Goal: Use online tool/utility: Utilize a website feature to perform a specific function

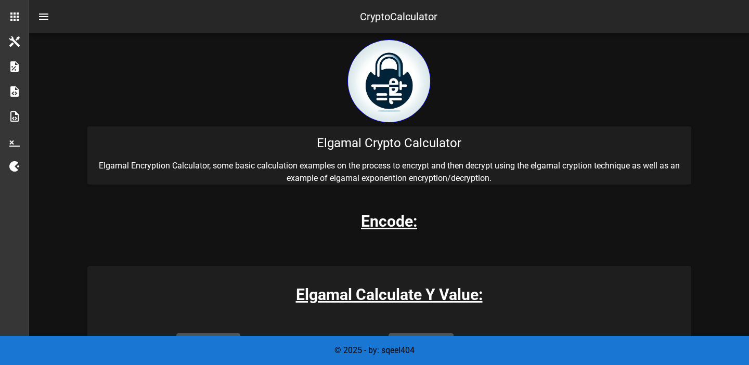
scroll to position [156, 0]
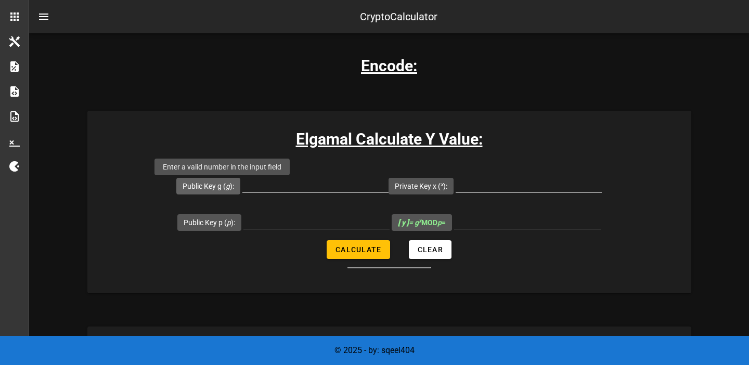
click at [234, 186] on label "Public Key g ( g ):" at bounding box center [208, 186] width 51 height 10
click at [242, 186] on input "Public Key g ( g ):" at bounding box center [315, 184] width 146 height 17
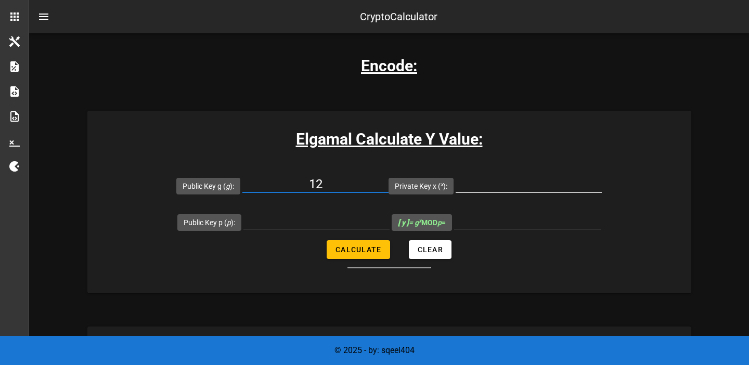
type input "12"
click at [492, 188] on input "Private Key x ( x ):" at bounding box center [529, 184] width 146 height 17
type input "5"
click at [322, 223] on input "Public Key p ( p ):" at bounding box center [316, 220] width 146 height 17
type input "65"
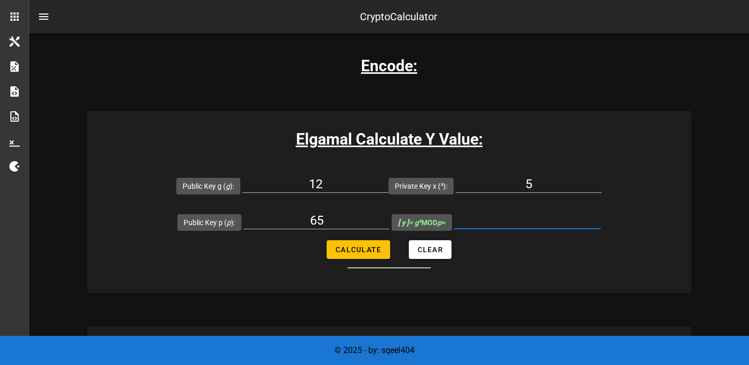
click at [500, 225] on input "[ y ] = g x MOD p =" at bounding box center [527, 220] width 147 height 17
click at [376, 248] on span "Calculate" at bounding box center [358, 250] width 46 height 8
type input "12"
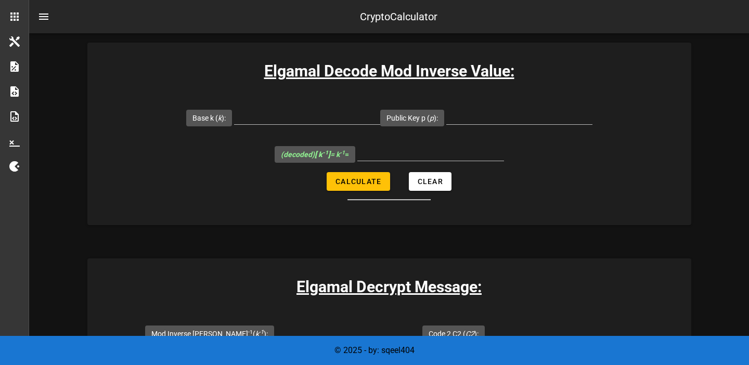
scroll to position [1767, 0]
